Goal: Information Seeking & Learning: Learn about a topic

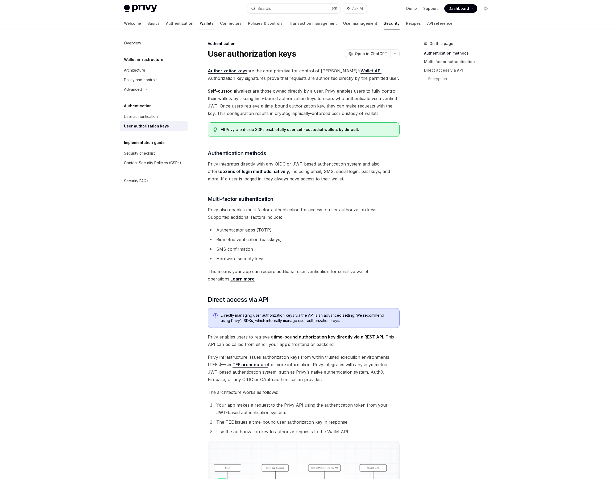
click at [200, 22] on link "Wallets" at bounding box center [207, 23] width 14 height 13
type textarea "*"
